Goal: Check status: Check status

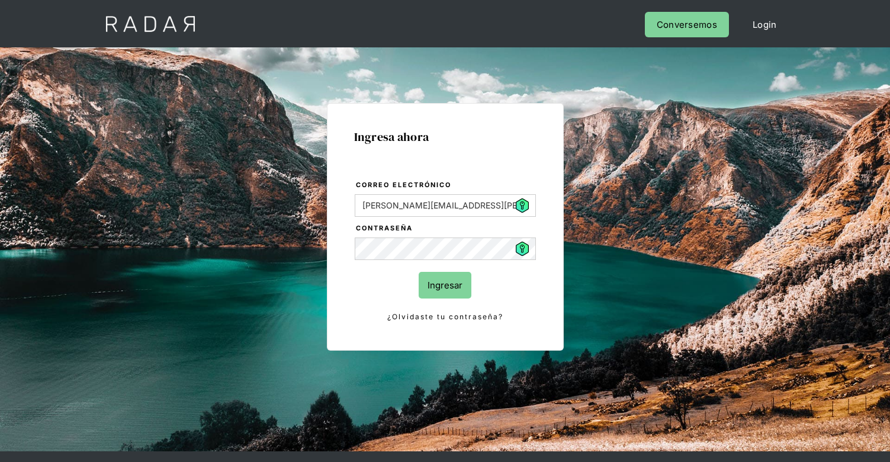
click at [463, 272] on input "Ingresar" at bounding box center [444, 285] width 53 height 27
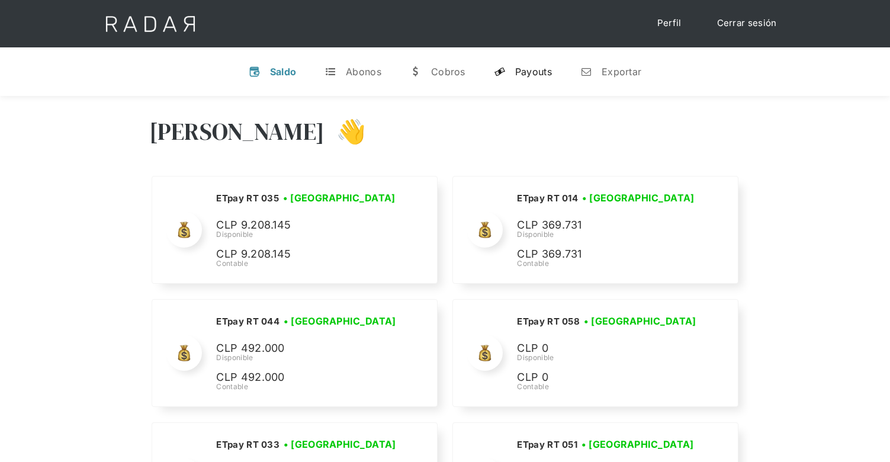
click at [542, 69] on div "Payouts" at bounding box center [533, 72] width 37 height 12
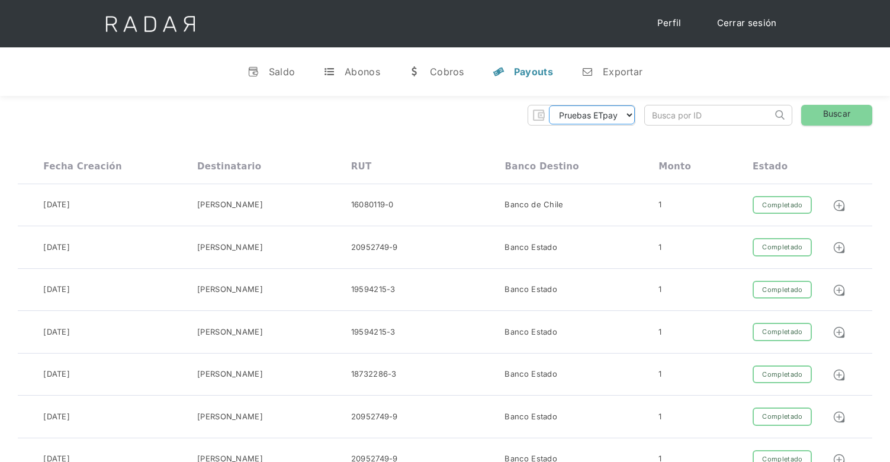
click at [622, 112] on select "Pruebas ETpay Cuenta 1.000 Cuenta 1.001 Cuenta 1.002 Cuenta 1.003 Cuenta 1.004 …" at bounding box center [592, 114] width 86 height 19
select select "etpay-cuenta-1001"
click at [549, 105] on select "Pruebas ETpay Cuenta 1.000 Cuenta 1.001 Cuenta 1.002 Cuenta 1.003 Cuenta 1.004 …" at bounding box center [592, 114] width 86 height 19
drag, startPoint x: 831, startPoint y: 116, endPoint x: 665, endPoint y: 153, distance: 169.9
click at [830, 117] on link "Buscar" at bounding box center [836, 115] width 71 height 21
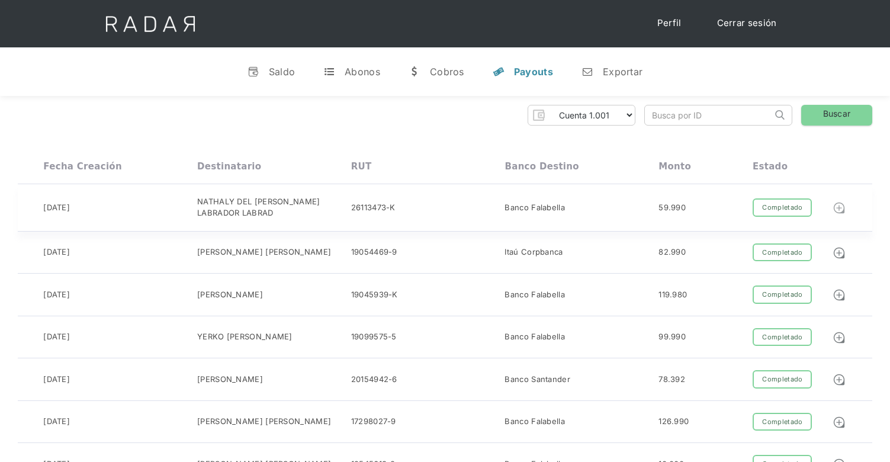
click at [843, 210] on img at bounding box center [838, 207] width 13 height 13
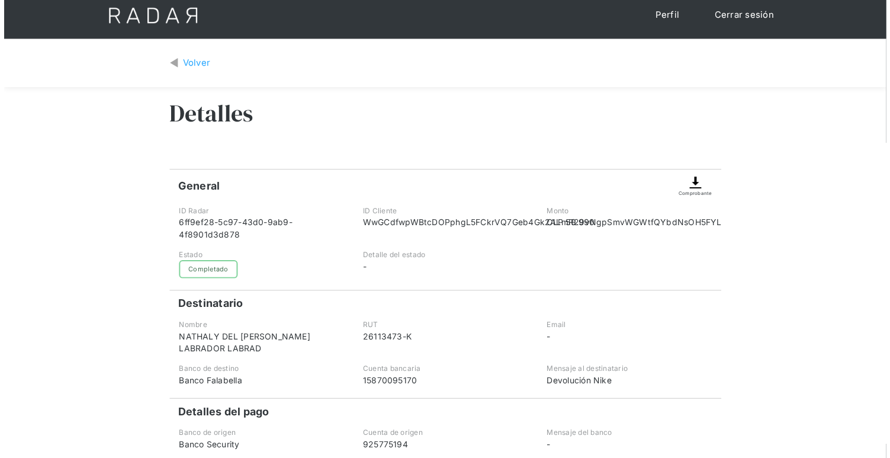
scroll to position [7, 0]
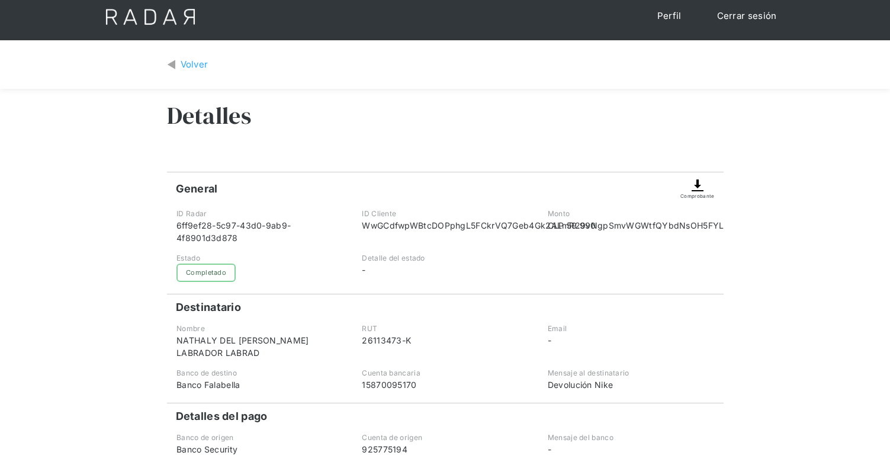
click at [699, 183] on img at bounding box center [697, 185] width 14 height 14
